Goal: Information Seeking & Learning: Learn about a topic

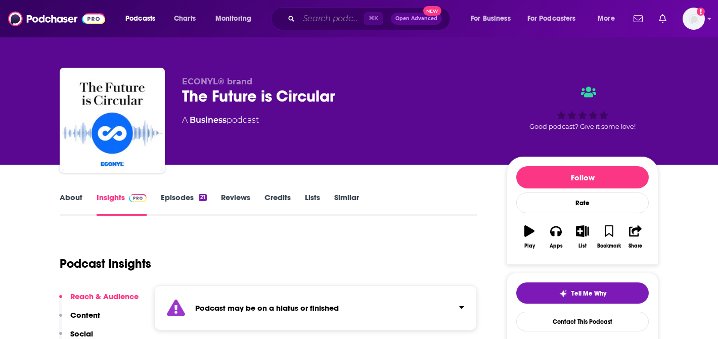
click at [329, 20] on input "Search podcasts, credits, & more..." at bounding box center [331, 19] width 65 height 16
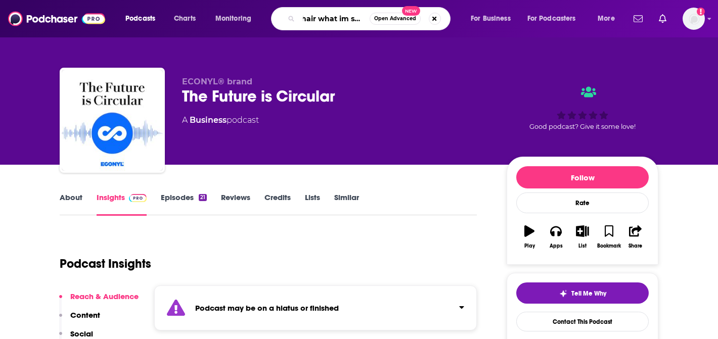
type input "hair what im saying"
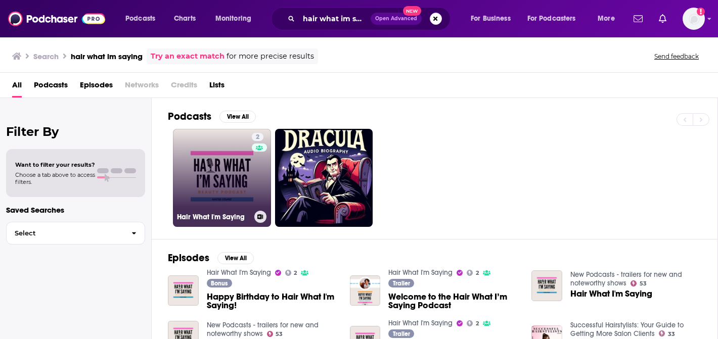
click at [220, 187] on link "2 Hair What I'm Saying" at bounding box center [222, 178] width 98 height 98
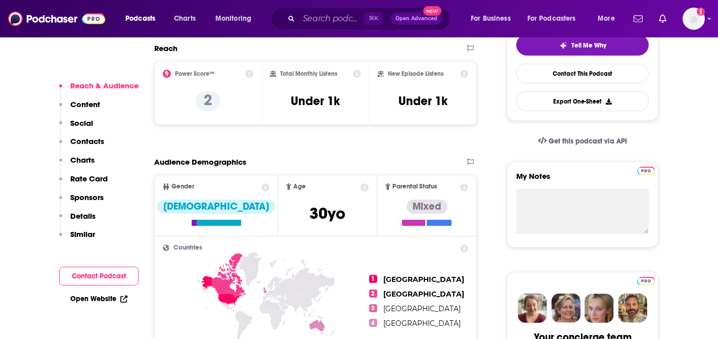
scroll to position [250, 0]
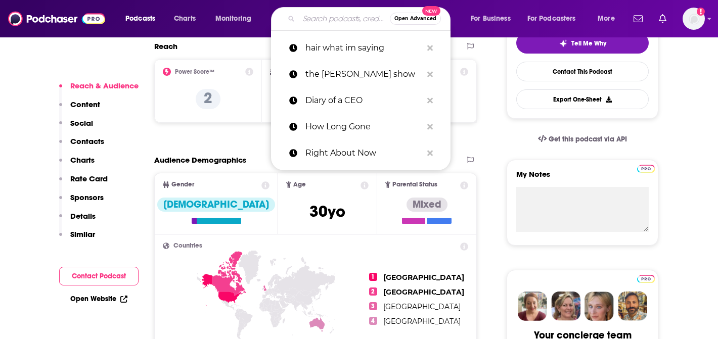
click at [325, 24] on input "Search podcasts, credits, & more..." at bounding box center [344, 19] width 91 height 16
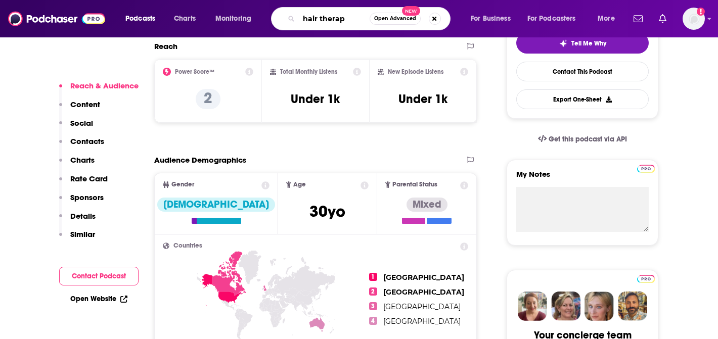
type input "hair therapy"
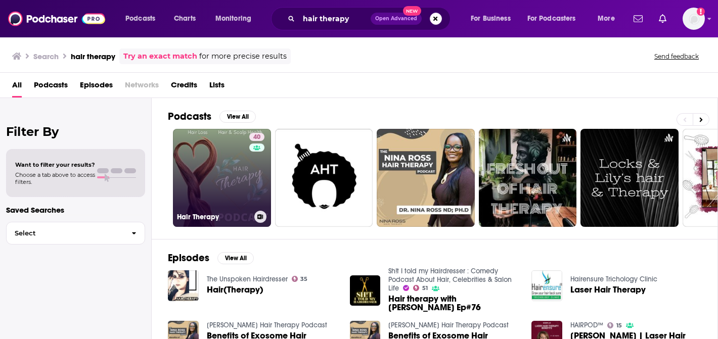
click at [217, 176] on link "40 Hair Therapy" at bounding box center [222, 178] width 98 height 98
